Goal: Use online tool/utility: Utilize a website feature to perform a specific function

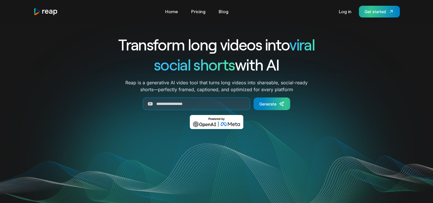
click at [372, 15] on link "Get started" at bounding box center [379, 12] width 41 height 12
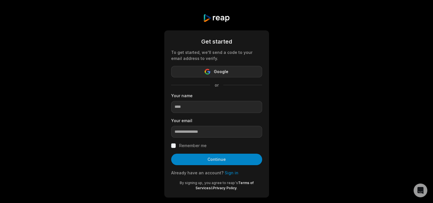
click at [237, 72] on button "Google" at bounding box center [216, 71] width 91 height 11
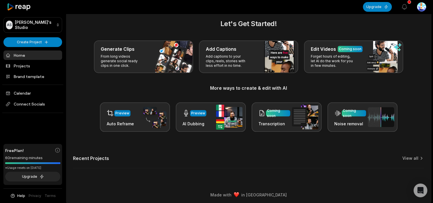
scroll to position [8, 0]
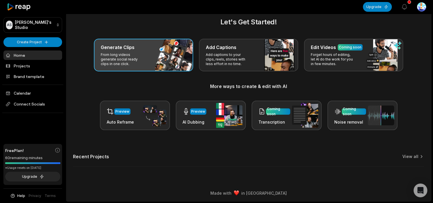
click at [159, 60] on div "Generate Clips From long videos generate social ready clips in one click." at bounding box center [143, 55] width 99 height 33
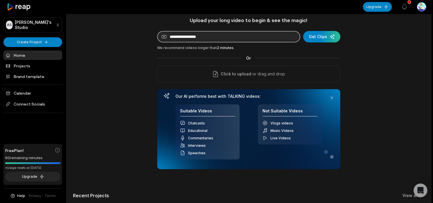
click at [218, 41] on input at bounding box center [228, 36] width 143 height 11
click at [215, 37] on input at bounding box center [228, 36] width 143 height 11
paste input "**********"
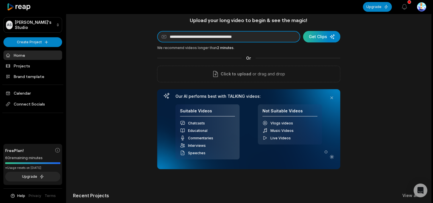
type input "**********"
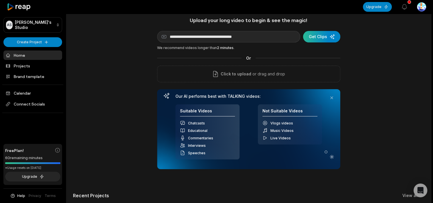
click at [312, 38] on div "submit" at bounding box center [321, 36] width 37 height 11
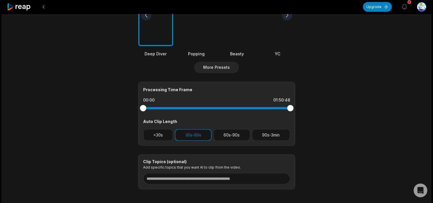
scroll to position [183, 0]
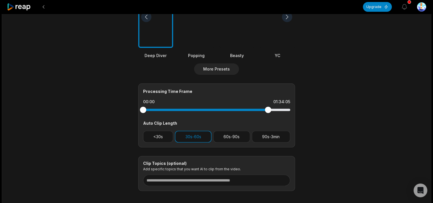
drag, startPoint x: 292, startPoint y: 110, endPoint x: 320, endPoint y: 94, distance: 32.0
click at [320, 94] on main "01:50:48 No. 1 Sugar Expert: You've Been Sold A Lie About "Healthy" Food! Get C…" at bounding box center [216, 15] width 277 height 351
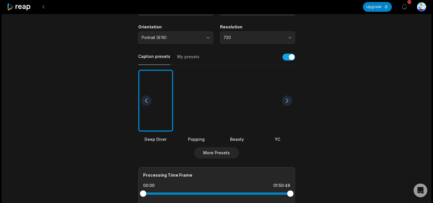
scroll to position [88, 0]
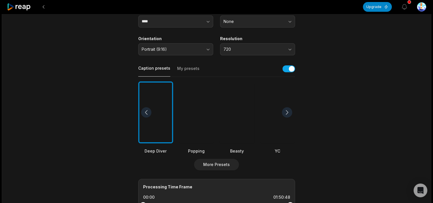
click at [228, 132] on div at bounding box center [237, 112] width 35 height 62
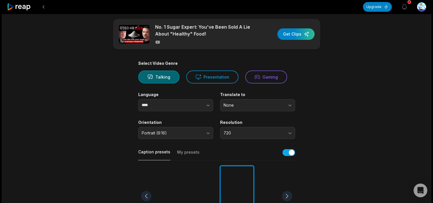
scroll to position [2, 0]
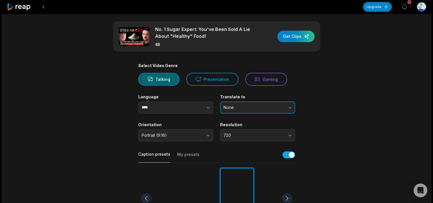
click at [250, 105] on span "None" at bounding box center [254, 107] width 60 height 5
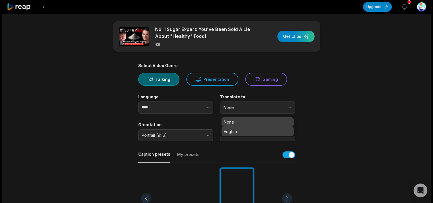
click at [241, 131] on p "English" at bounding box center [258, 131] width 68 height 6
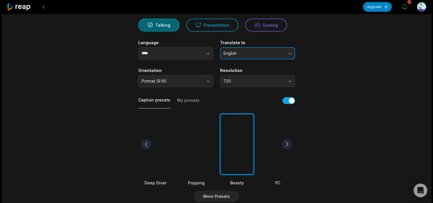
scroll to position [59, 0]
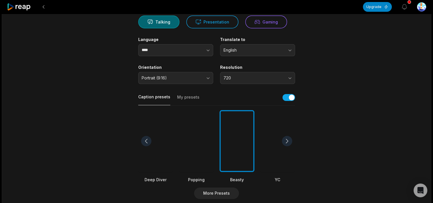
click at [208, 144] on div at bounding box center [196, 141] width 35 height 62
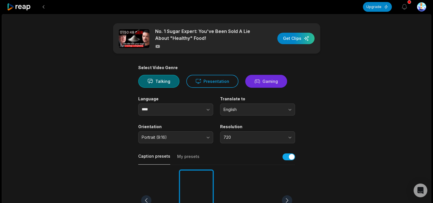
scroll to position [0, 0]
click at [299, 38] on div "button" at bounding box center [296, 38] width 37 height 11
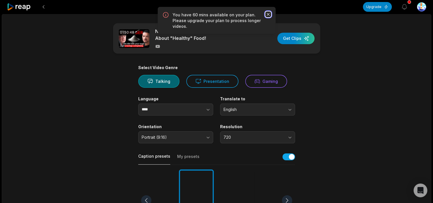
click at [268, 12] on icon "button" at bounding box center [269, 14] width 6 height 6
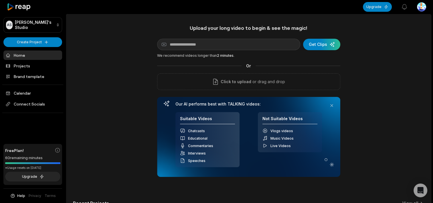
scroll to position [8, 0]
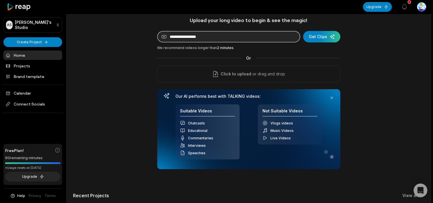
paste input "**********"
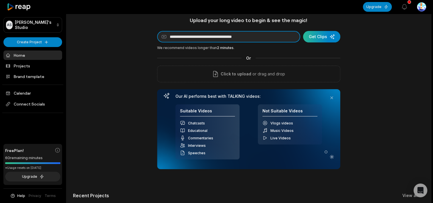
type input "**********"
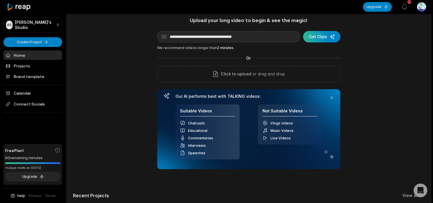
click at [319, 39] on div "submit" at bounding box center [321, 36] width 37 height 11
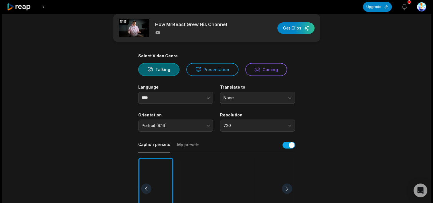
scroll to position [9, 0]
click at [245, 98] on span "None" at bounding box center [254, 97] width 60 height 5
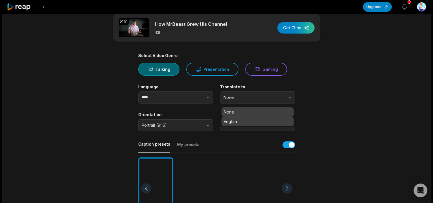
click at [244, 123] on p "English" at bounding box center [258, 121] width 68 height 6
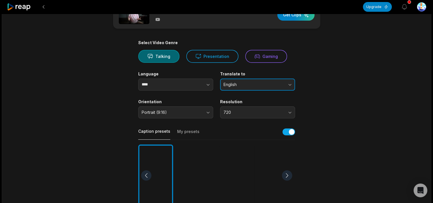
scroll to position [57, 0]
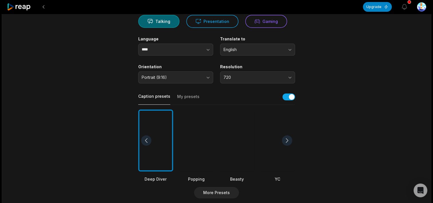
click at [203, 125] on div at bounding box center [196, 140] width 35 height 62
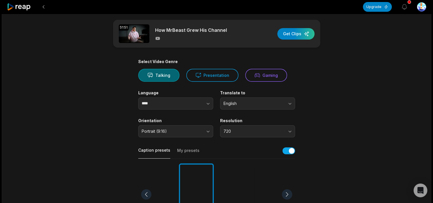
scroll to position [0, 0]
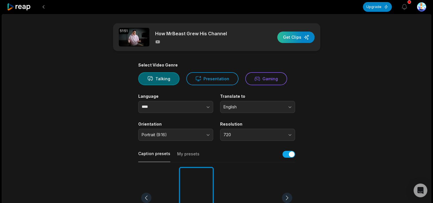
click at [296, 39] on div "button" at bounding box center [296, 37] width 37 height 11
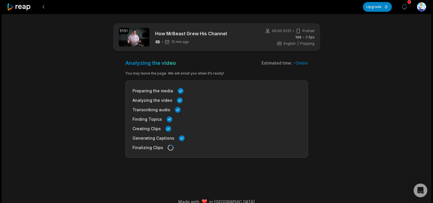
drag, startPoint x: 285, startPoint y: 0, endPoint x: 368, endPoint y: 104, distance: 132.8
click at [368, 104] on div "51:51 How MrBeast Grew His Channel 15 min ago 00:00 - 51:51 Portrait 0 fps Engl…" at bounding box center [217, 112] width 430 height 196
click at [407, 7] on icon "button" at bounding box center [404, 6] width 7 height 7
click at [424, 52] on div "51:51 How MrBeast Grew His Channel 23 min ago 00:00 - 51:51 Portrait 0 fps Engl…" at bounding box center [217, 112] width 430 height 196
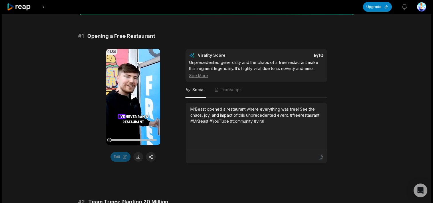
scroll to position [86, 0]
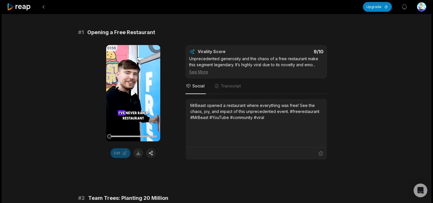
click at [134, 91] on icon at bounding box center [133, 93] width 7 height 7
click at [131, 94] on icon at bounding box center [133, 93] width 7 height 7
drag, startPoint x: 117, startPoint y: 136, endPoint x: 107, endPoint y: 136, distance: 10.3
click at [107, 136] on div "01:56 Your browser does not support mp4 format." at bounding box center [133, 93] width 54 height 96
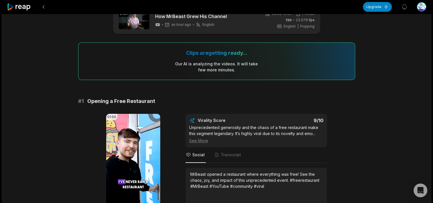
scroll to position [19, 0]
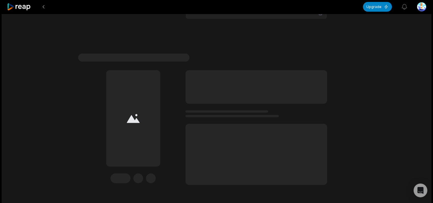
scroll to position [1747, 0]
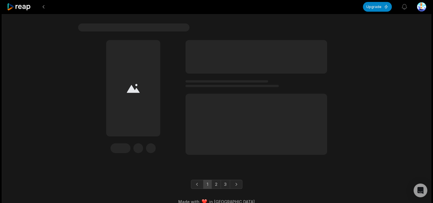
click at [217, 180] on link "2" at bounding box center [216, 184] width 9 height 9
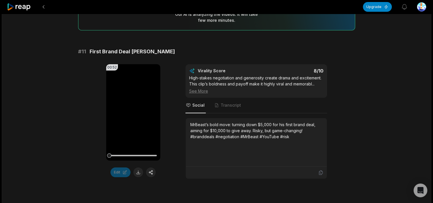
scroll to position [149, 0]
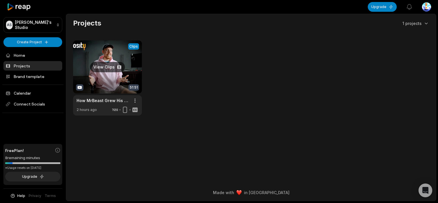
click at [129, 70] on link at bounding box center [107, 77] width 69 height 75
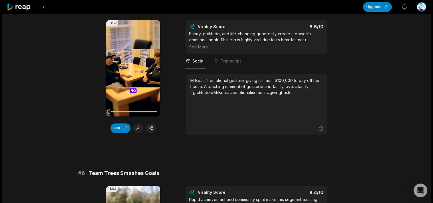
scroll to position [716, 0]
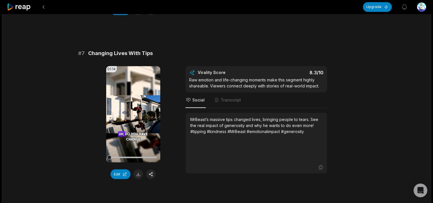
scroll to position [1002, 0]
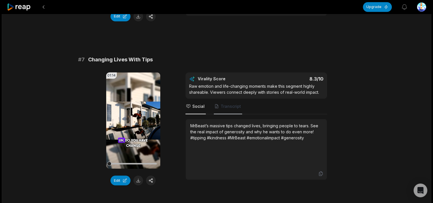
click at [216, 107] on span "Transcript" at bounding box center [228, 106] width 28 height 15
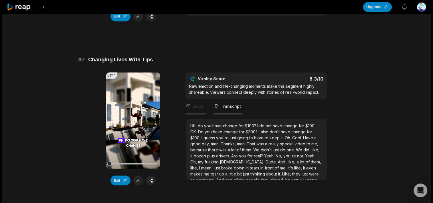
click at [200, 104] on span "Social" at bounding box center [198, 106] width 12 height 6
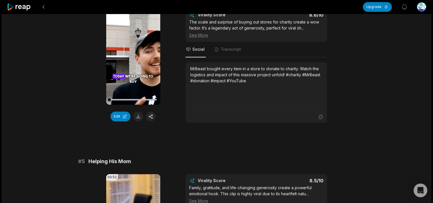
scroll to position [0, 0]
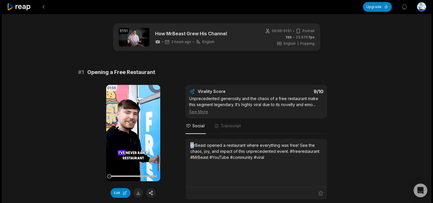
click at [193, 144] on div "MrBeast opened a restaurant where everything was free! See the chaos, joy, and …" at bounding box center [256, 151] width 132 height 18
click at [190, 144] on div "MrBeast opened a restaurant where everything was free! See the chaos, joy, and …" at bounding box center [256, 151] width 132 height 18
click at [189, 144] on div "MrBeast opened a restaurant where everything was free! See the chaos, joy, and …" at bounding box center [256, 163] width 141 height 48
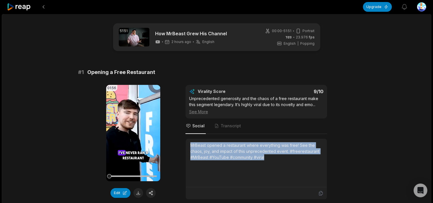
drag, startPoint x: 189, startPoint y: 144, endPoint x: 329, endPoint y: 157, distance: 140.7
click at [329, 157] on div "01:56 Your browser does not support mp4 format. Edit Virality Score 9 /10 Unpre…" at bounding box center [216, 142] width 277 height 115
copy div "MrBeast opened a restaurant where everything was free! See the chaos, joy, and …"
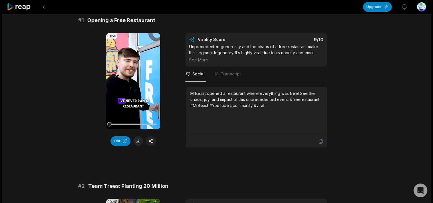
scroll to position [50, 0]
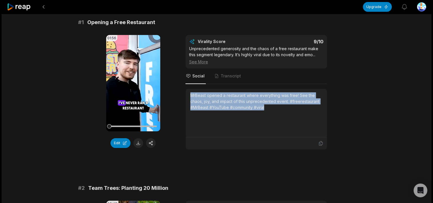
drag, startPoint x: 190, startPoint y: 92, endPoint x: 333, endPoint y: 121, distance: 146.8
click at [333, 121] on div "01:56 Your browser does not support mp4 format. Edit Virality Score 9 /10 Unpre…" at bounding box center [216, 92] width 277 height 115
